Goal: Transaction & Acquisition: Purchase product/service

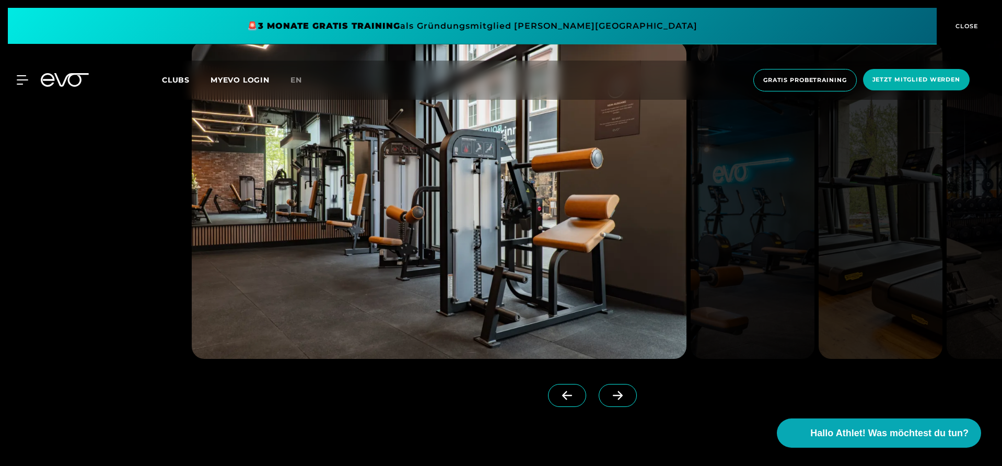
scroll to position [1254, 0]
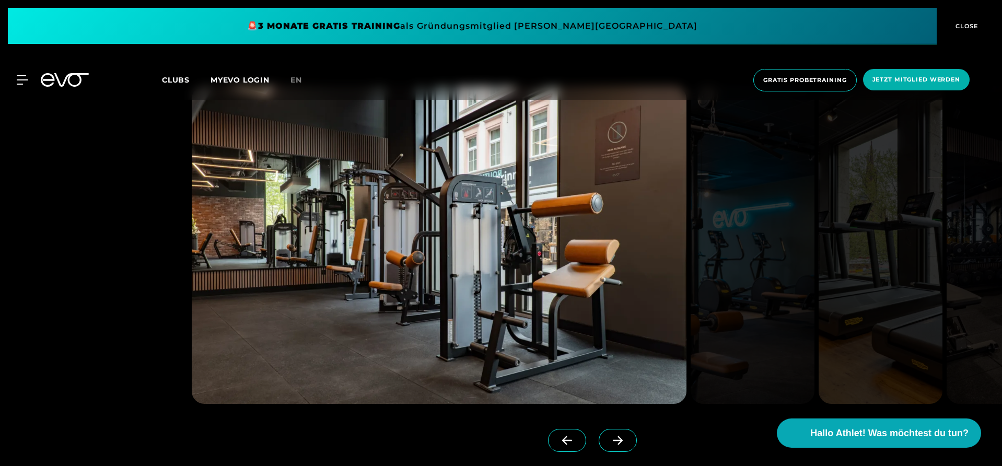
click at [619, 436] on icon at bounding box center [618, 440] width 18 height 9
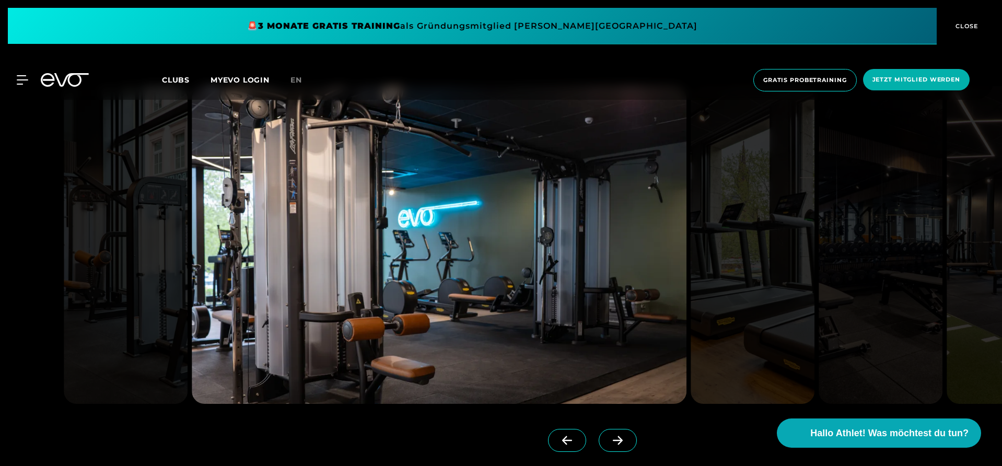
click at [619, 436] on icon at bounding box center [618, 440] width 18 height 9
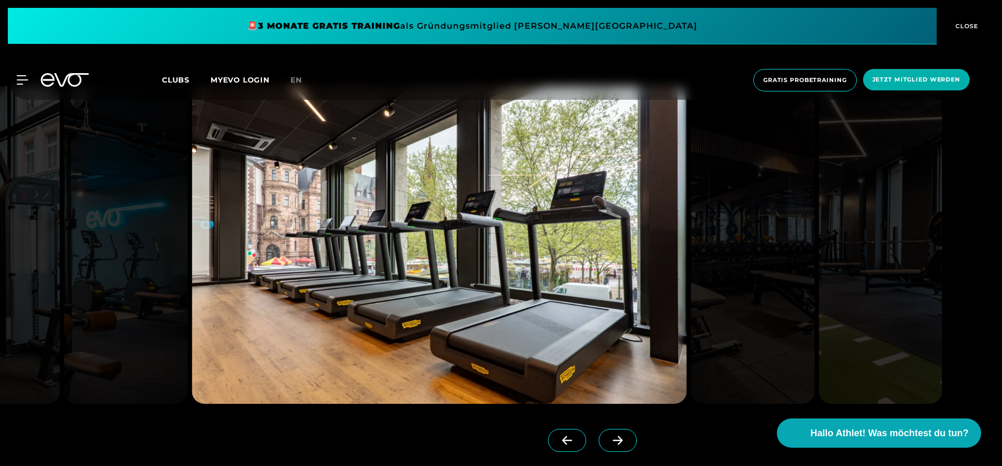
click at [621, 444] on icon at bounding box center [618, 440] width 18 height 9
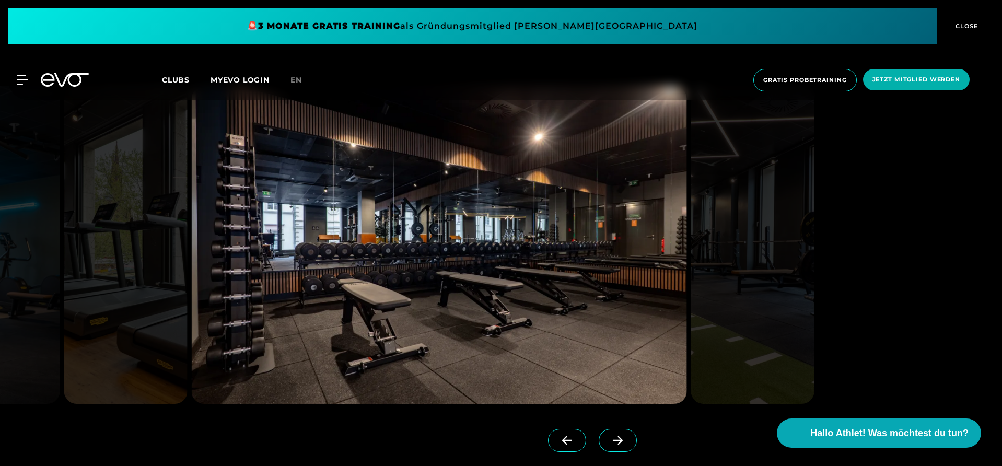
click at [621, 444] on icon at bounding box center [618, 440] width 18 height 9
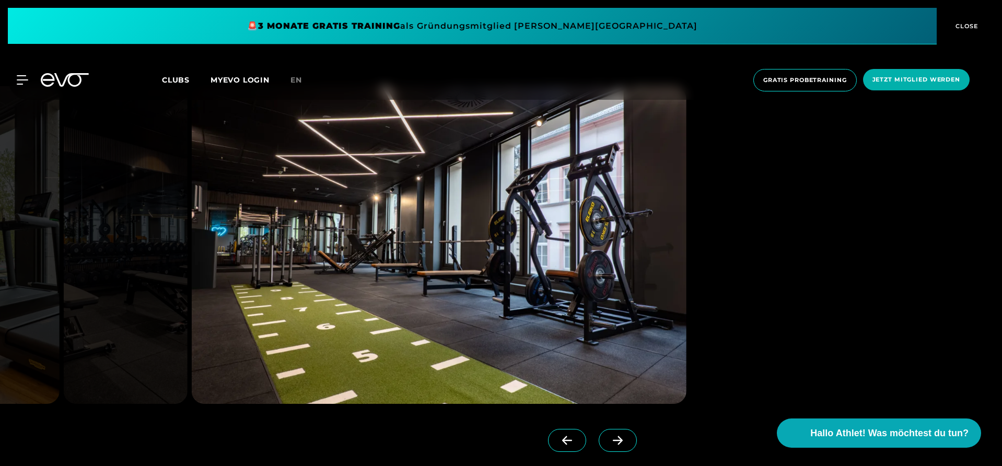
click at [621, 444] on icon at bounding box center [618, 440] width 18 height 9
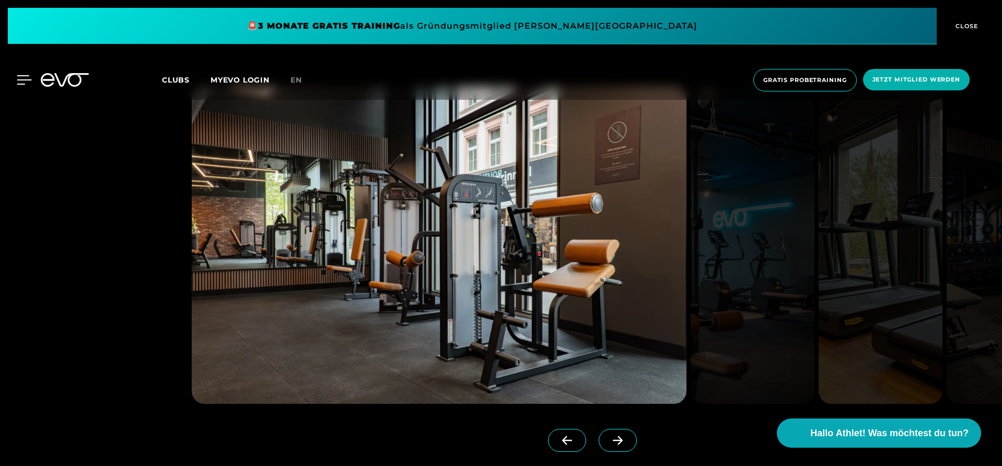
click at [21, 77] on icon at bounding box center [24, 79] width 15 height 9
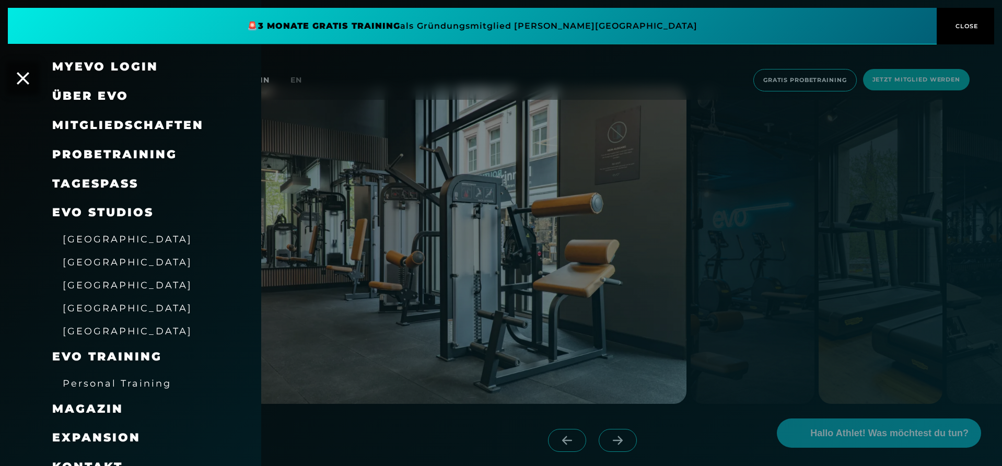
click at [157, 153] on span "Probetraining" at bounding box center [114, 154] width 125 height 14
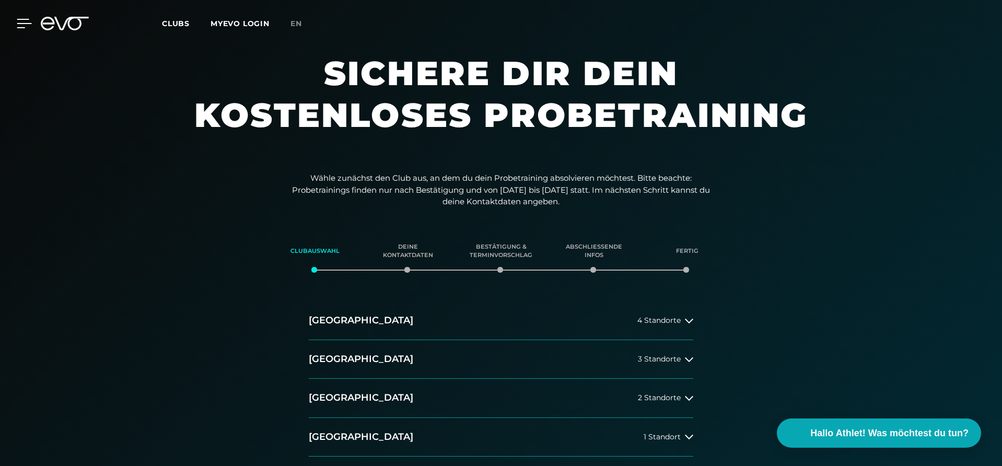
click at [22, 20] on icon at bounding box center [24, 23] width 15 height 8
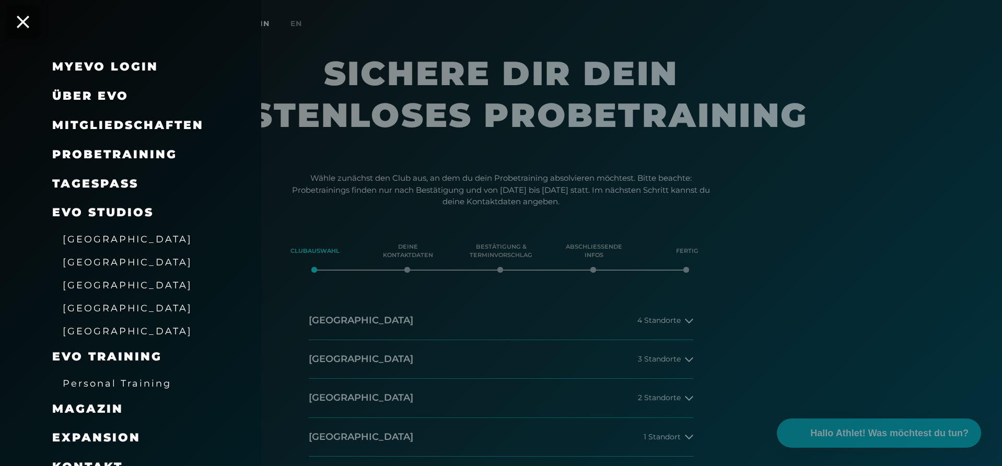
click at [85, 328] on span "[GEOGRAPHIC_DATA]" at bounding box center [128, 331] width 130 height 11
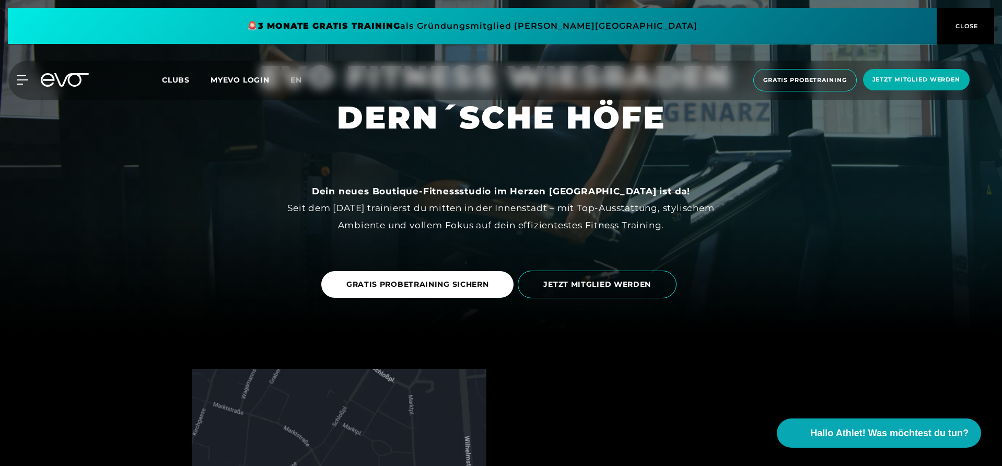
scroll to position [157, 0]
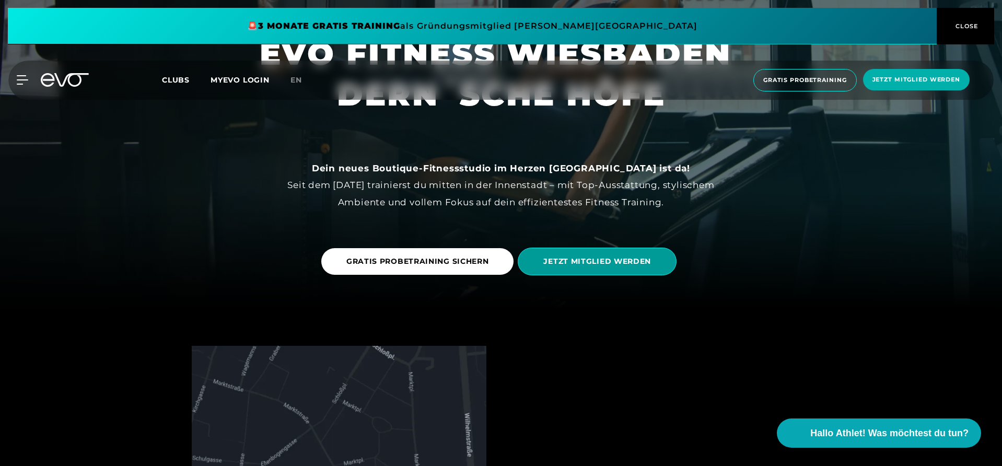
click at [599, 259] on span "JETZT MITGLIED WERDEN" at bounding box center [597, 261] width 108 height 11
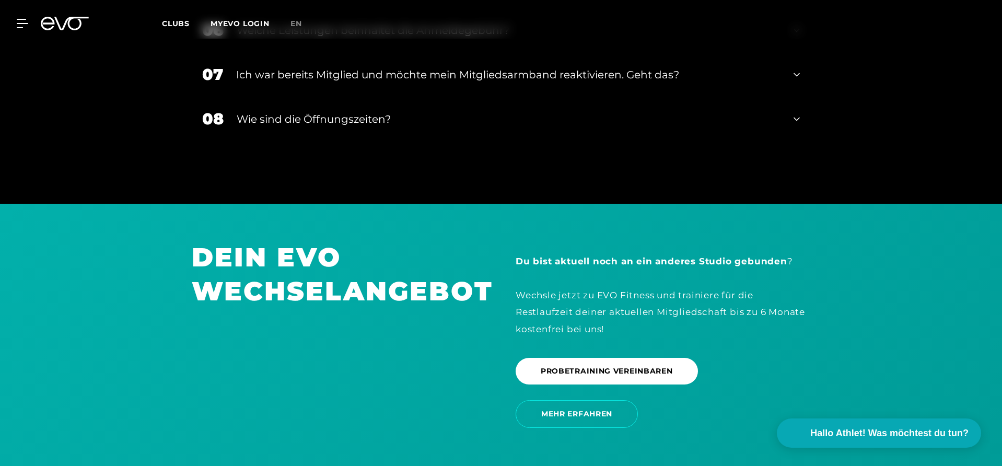
scroll to position [1791, 0]
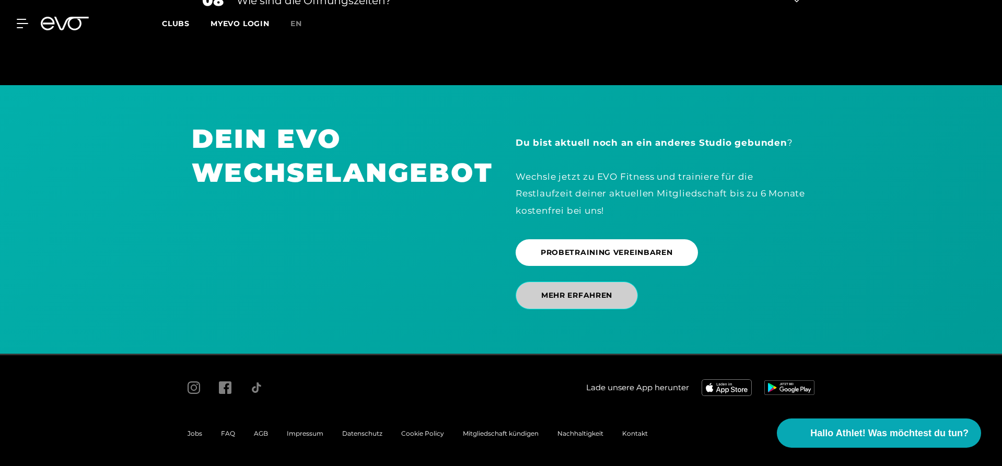
click at [602, 297] on span "MEHR ERFAHREN" at bounding box center [576, 295] width 71 height 11
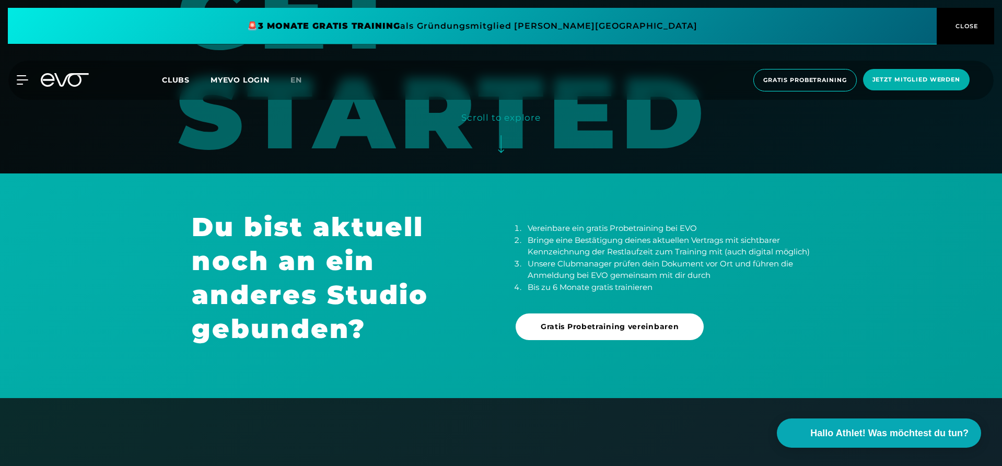
scroll to position [281, 0]
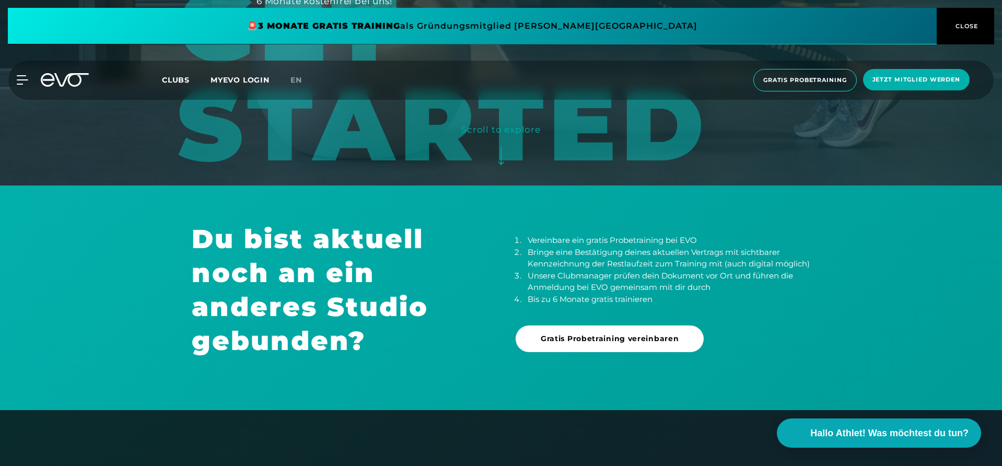
click at [962, 27] on span "CLOSE" at bounding box center [966, 25] width 26 height 9
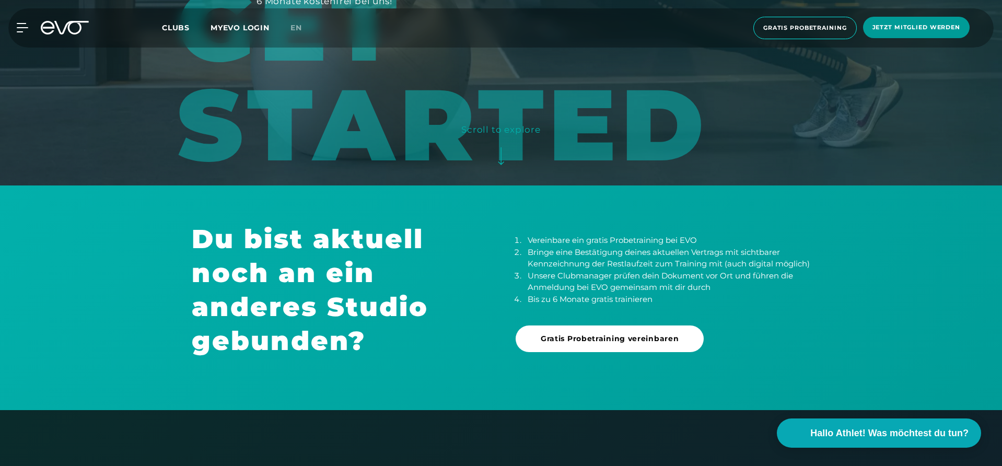
click at [942, 31] on span "Jetzt Mitglied werden" at bounding box center [917, 27] width 88 height 9
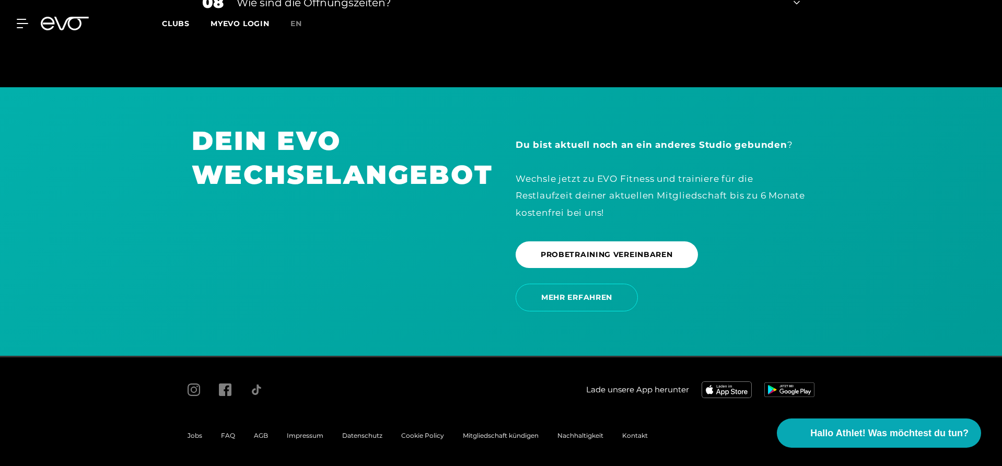
scroll to position [1791, 0]
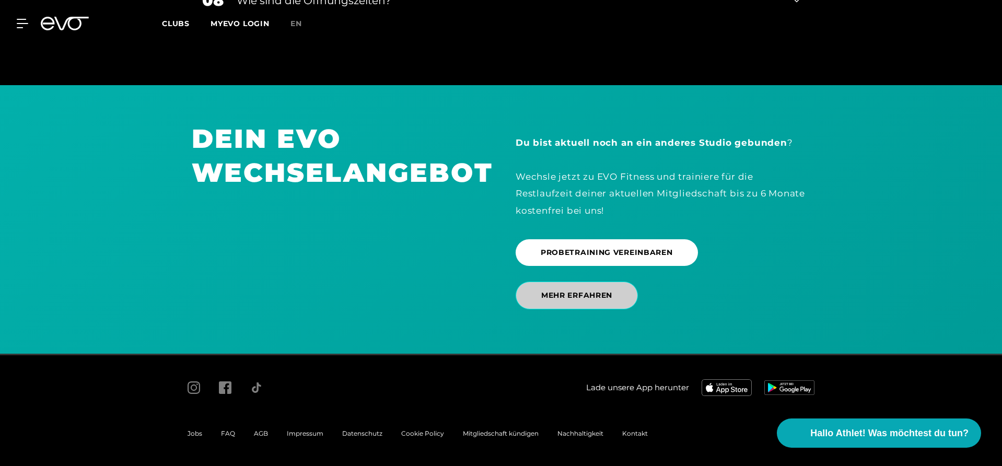
click at [557, 298] on span "MEHR ERFAHREN" at bounding box center [576, 295] width 71 height 11
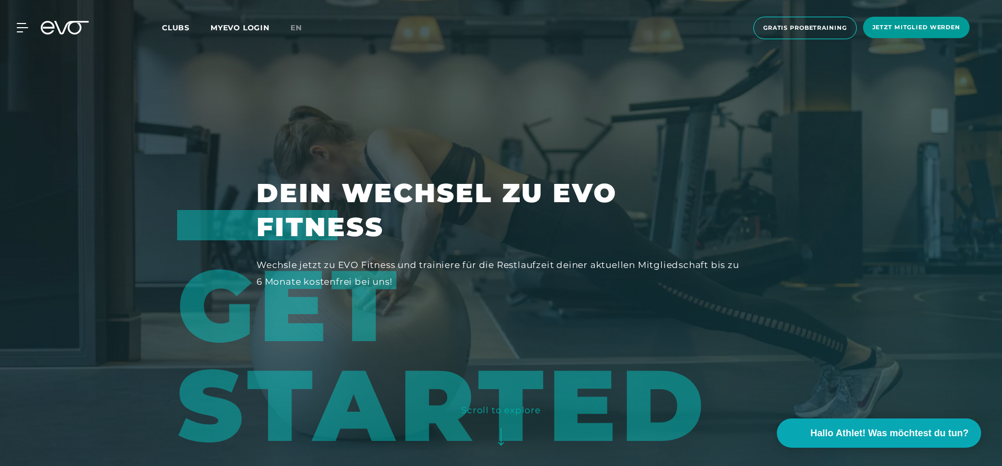
click at [920, 26] on span "Jetzt Mitglied werden" at bounding box center [917, 27] width 88 height 9
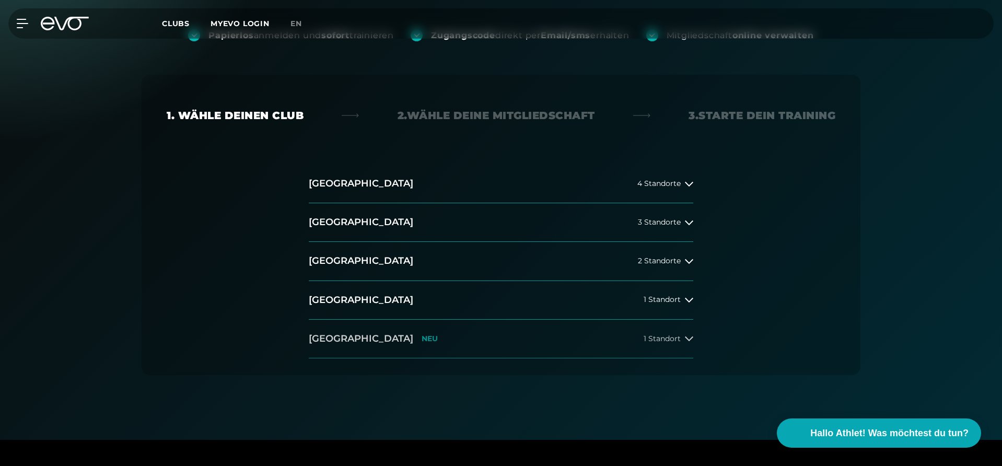
scroll to position [157, 0]
click at [427, 340] on button "[GEOGRAPHIC_DATA] NEU 1 Standort" at bounding box center [501, 338] width 385 height 39
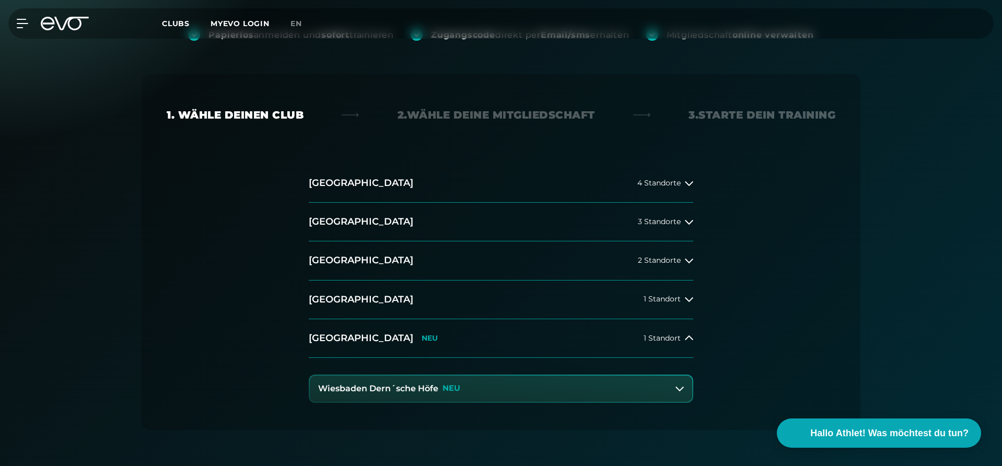
click at [597, 387] on button "Wiesbaden Dern´sche Höfe NEU" at bounding box center [501, 389] width 382 height 26
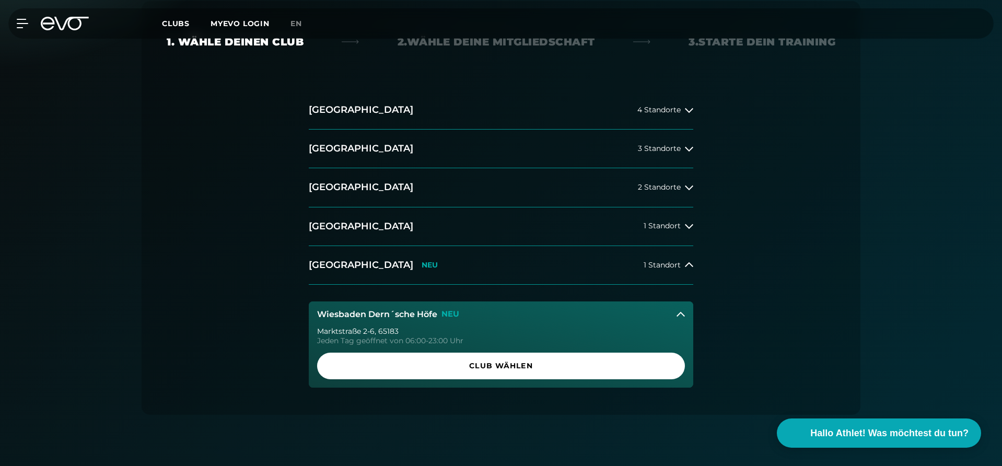
scroll to position [366, 0]
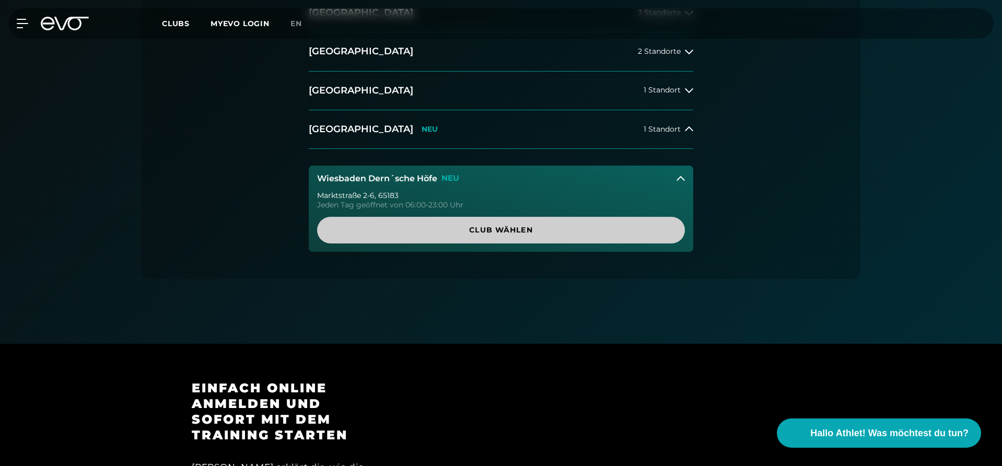
click at [550, 228] on span "Club wählen" at bounding box center [501, 230] width 318 height 11
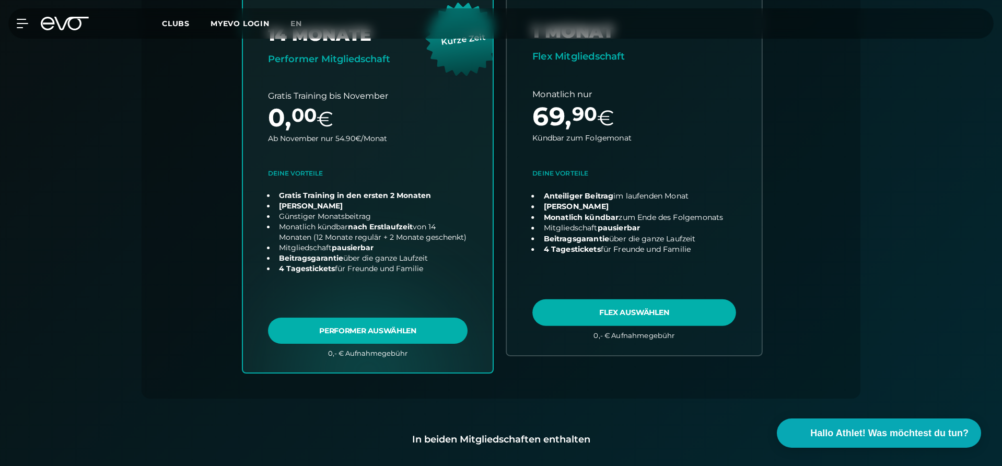
scroll to position [388, 0]
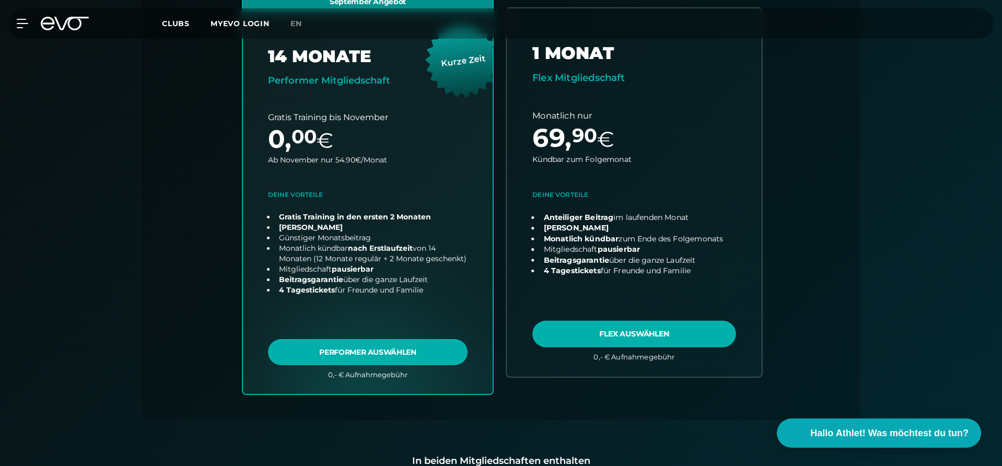
click at [624, 333] on link "choose plan" at bounding box center [634, 192] width 255 height 368
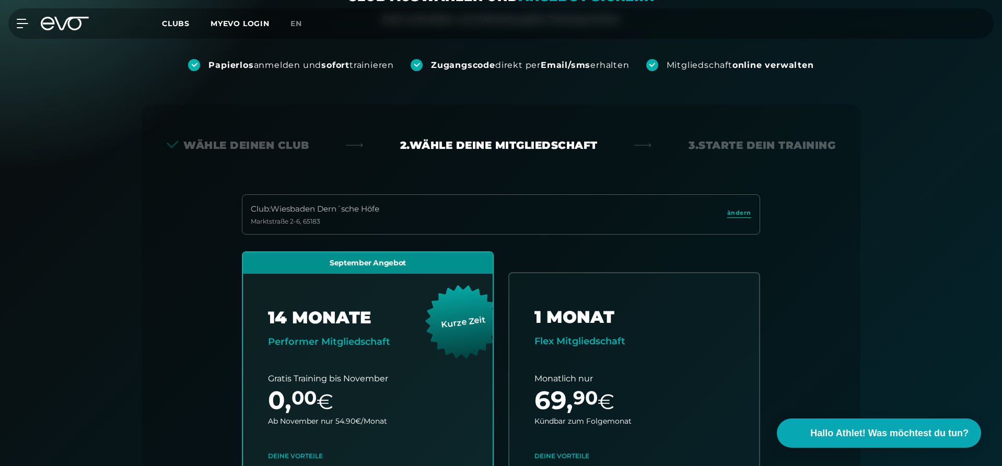
scroll to position [0, 0]
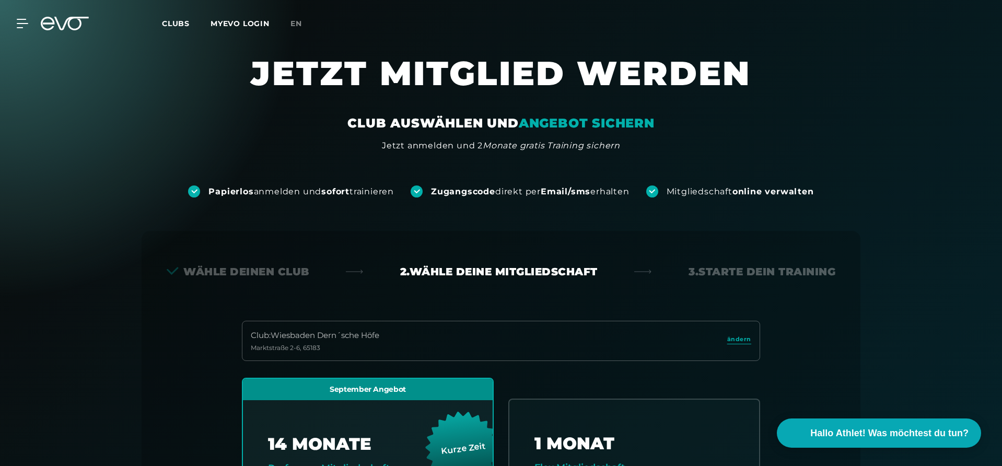
click at [223, 22] on link "MYEVO LOGIN" at bounding box center [240, 23] width 59 height 9
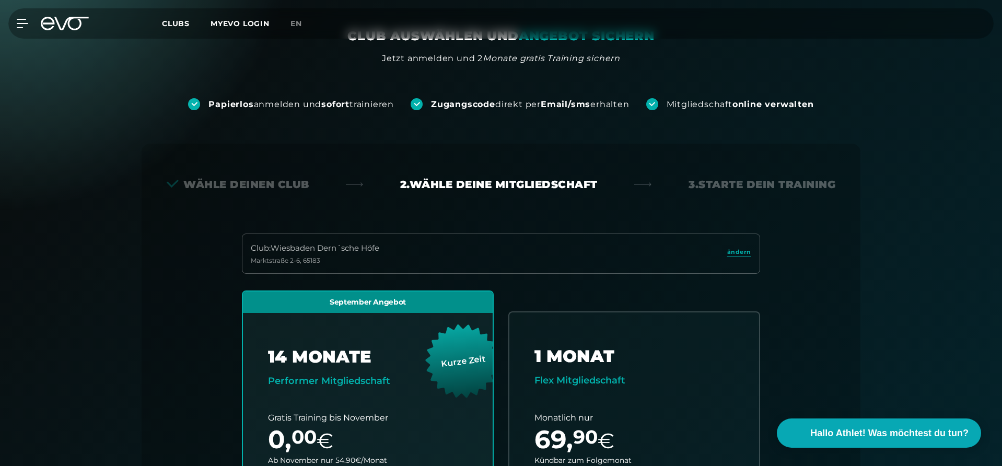
scroll to position [231, 0]
